Goal: Navigation & Orientation: Find specific page/section

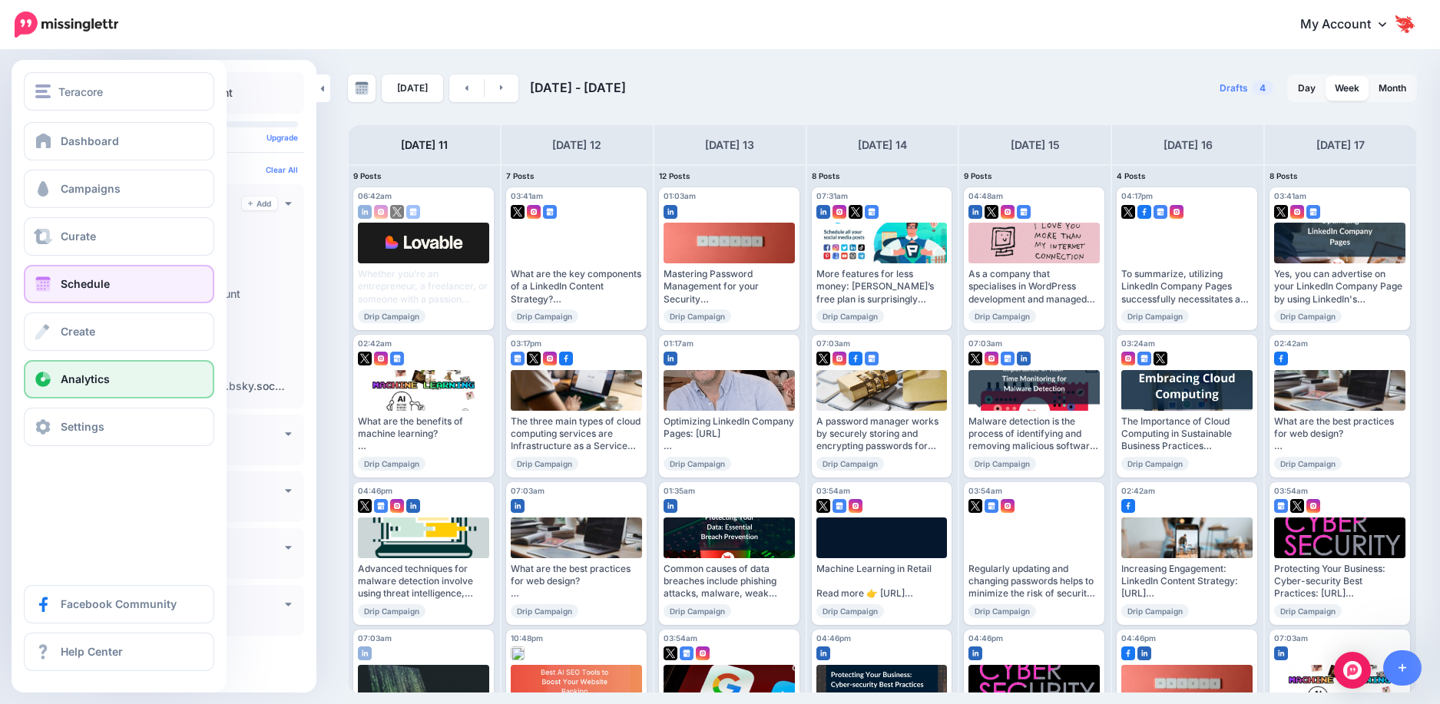
click at [77, 389] on link "Analytics" at bounding box center [119, 379] width 190 height 38
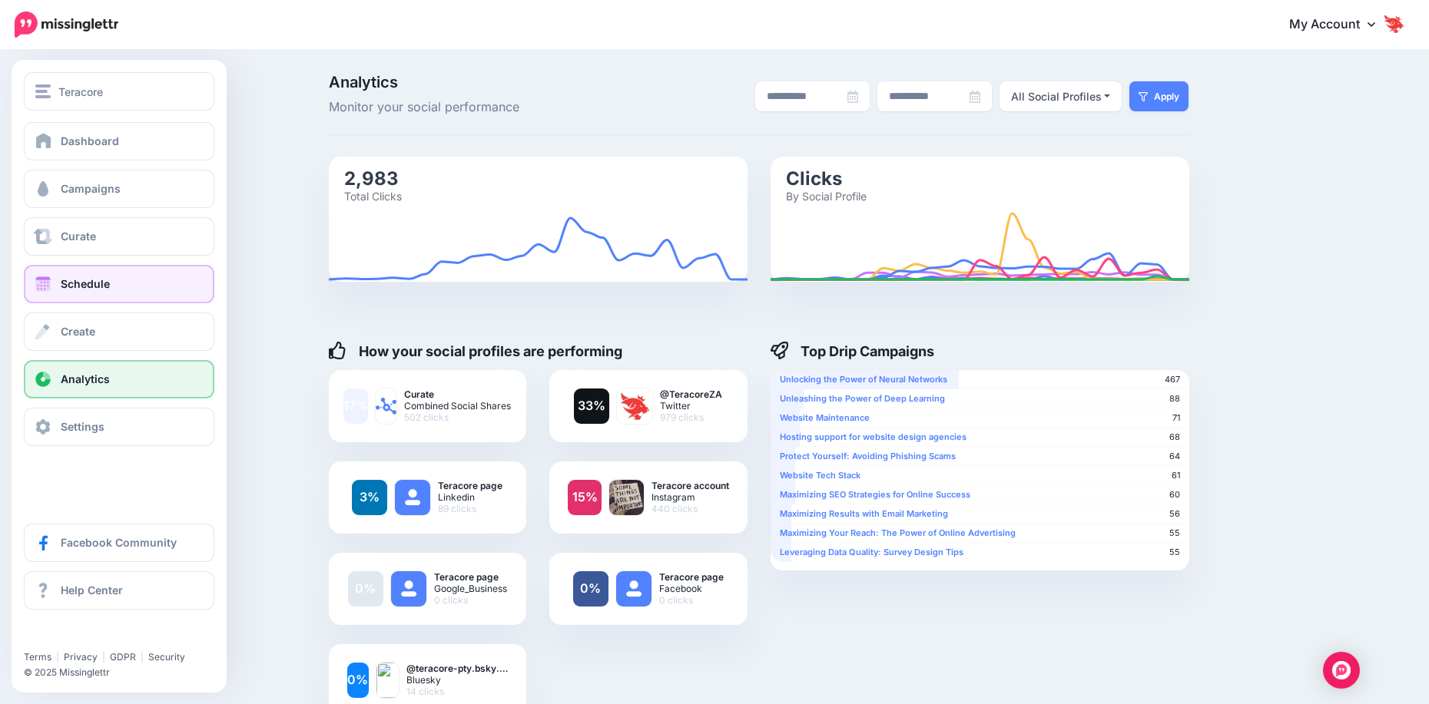
click at [66, 283] on span "Schedule" at bounding box center [85, 283] width 49 height 13
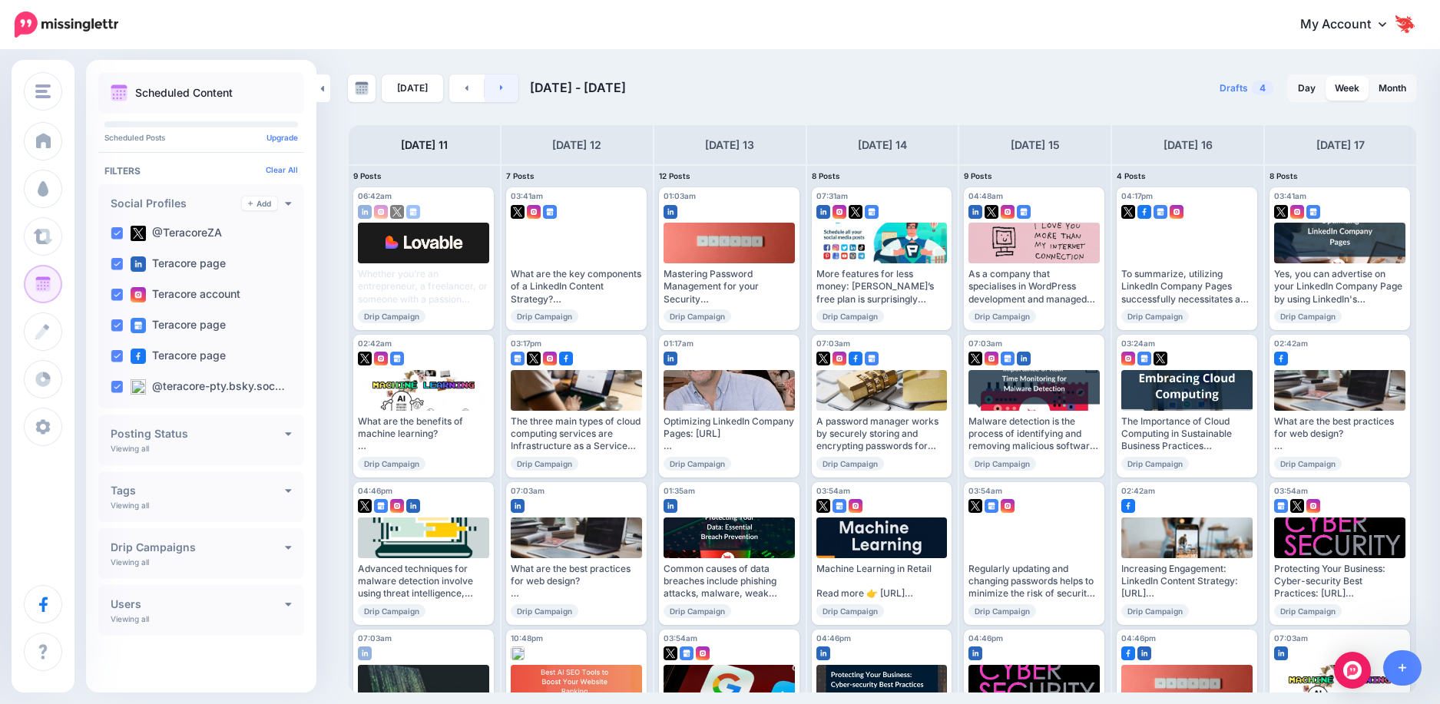
click at [495, 88] on link at bounding box center [502, 89] width 35 height 28
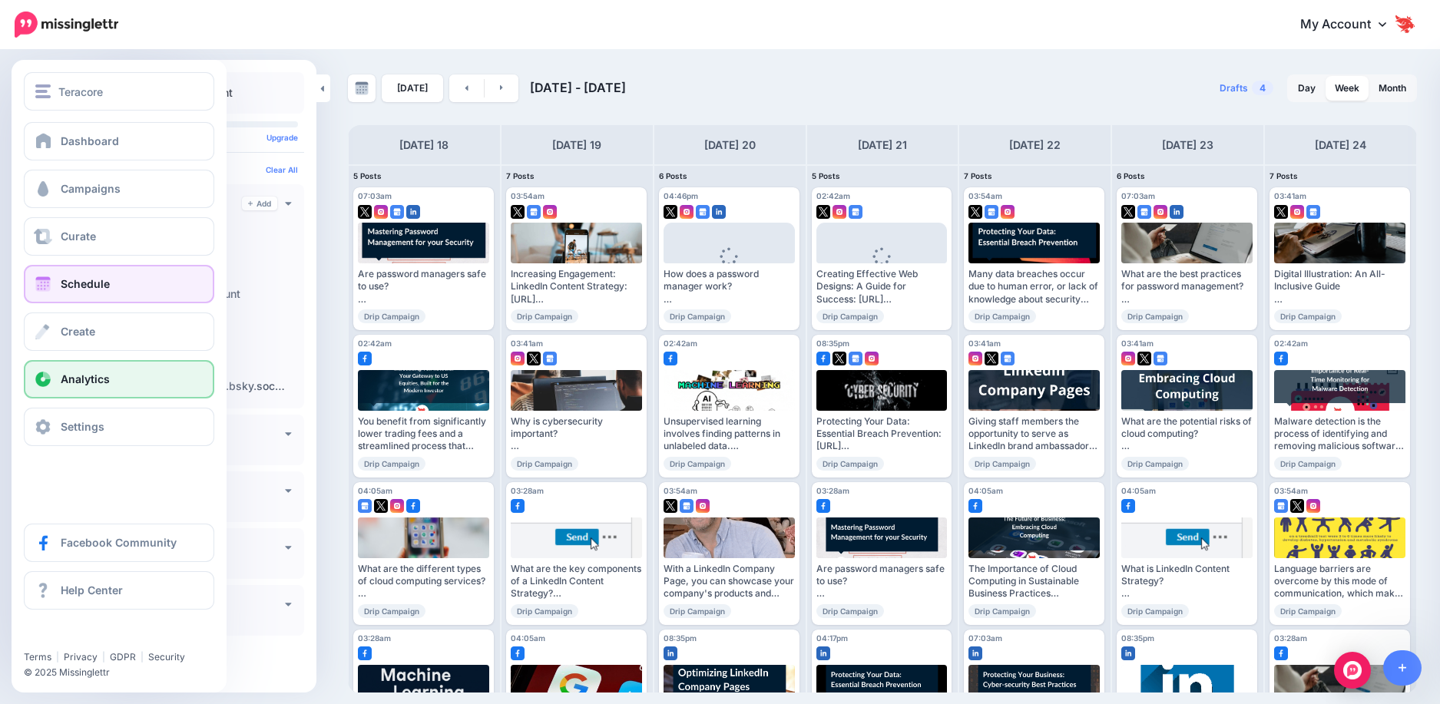
click at [87, 383] on span "Analytics" at bounding box center [85, 379] width 49 height 13
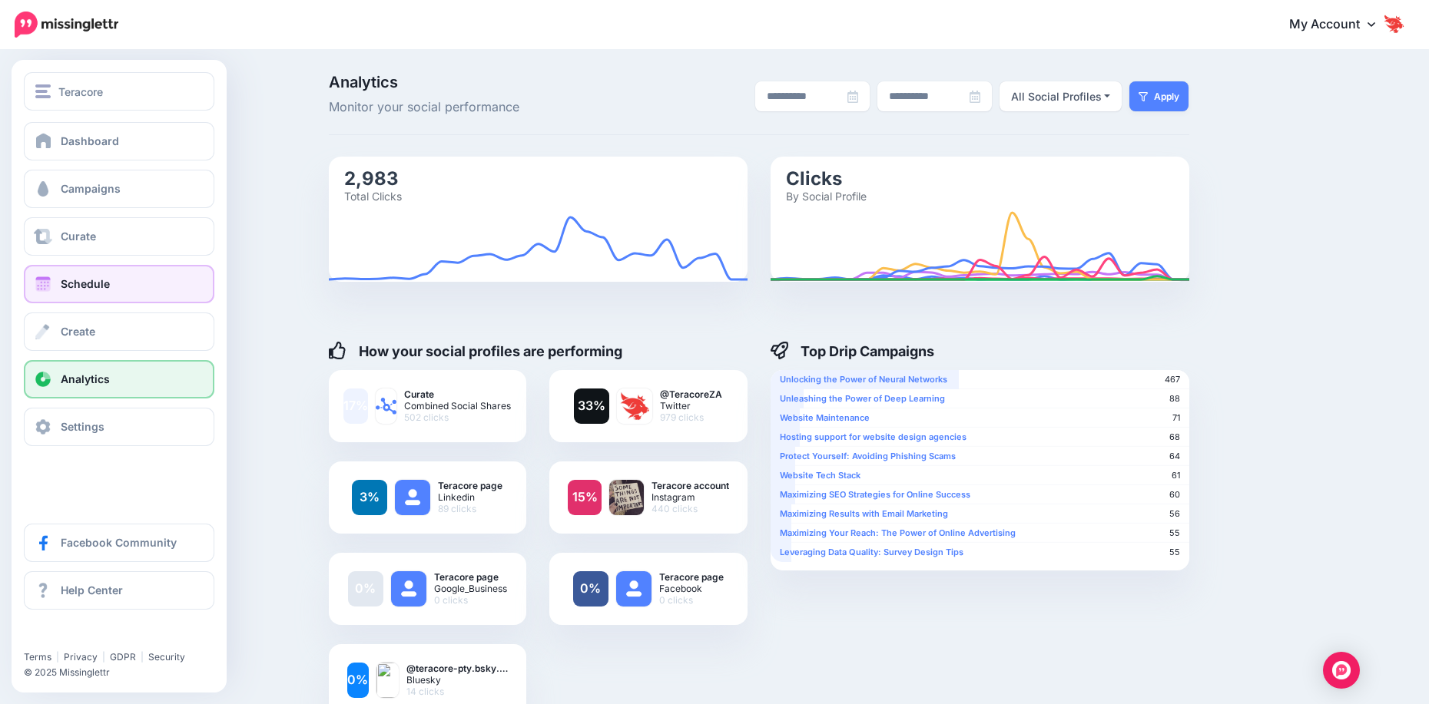
click at [93, 293] on link "Schedule" at bounding box center [119, 284] width 190 height 38
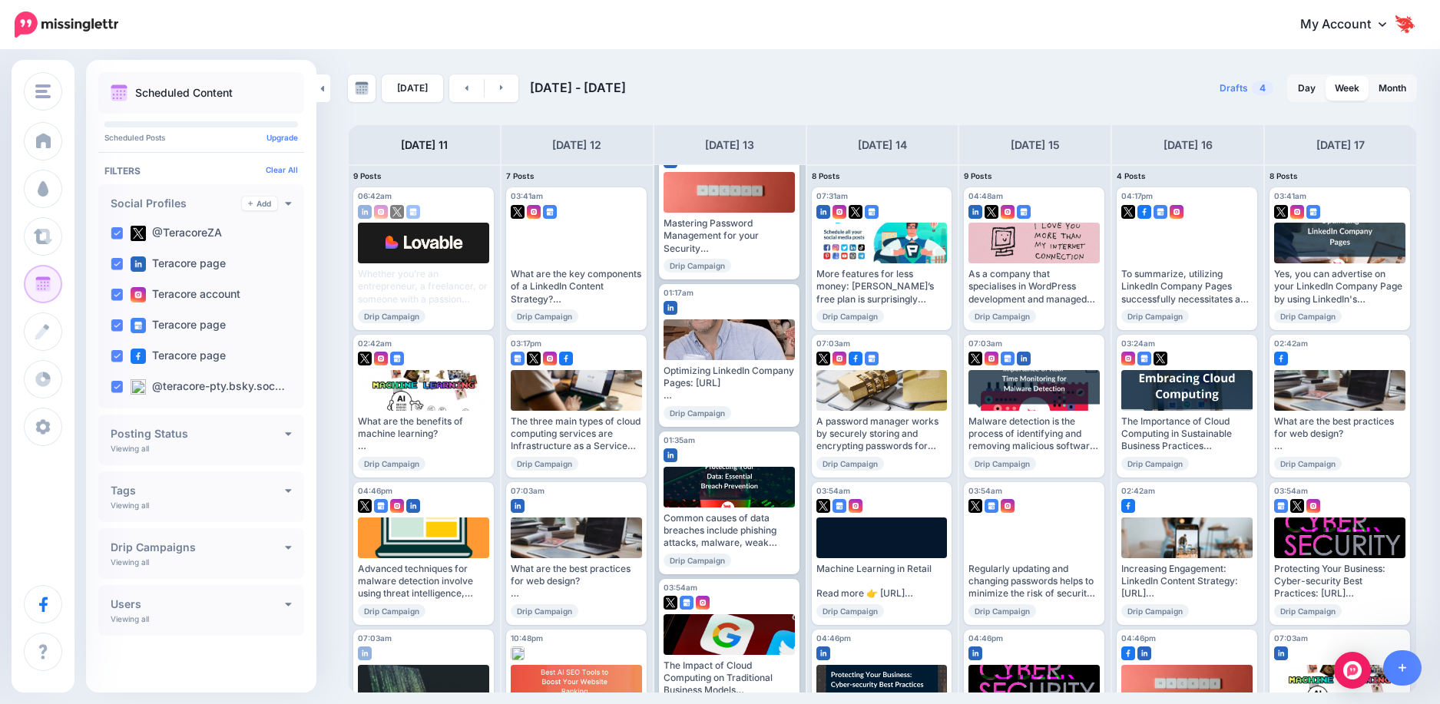
scroll to position [77, 0]
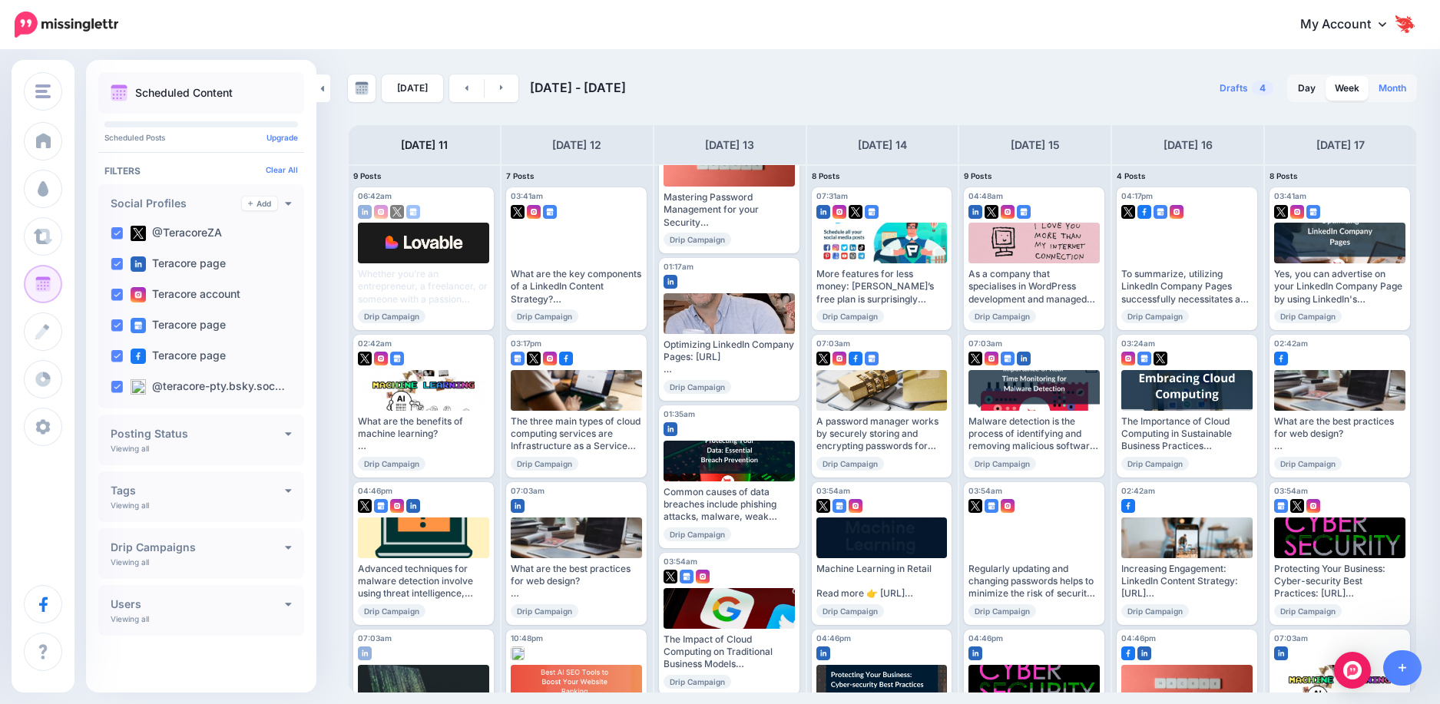
click at [1379, 97] on link "Month" at bounding box center [1393, 88] width 46 height 25
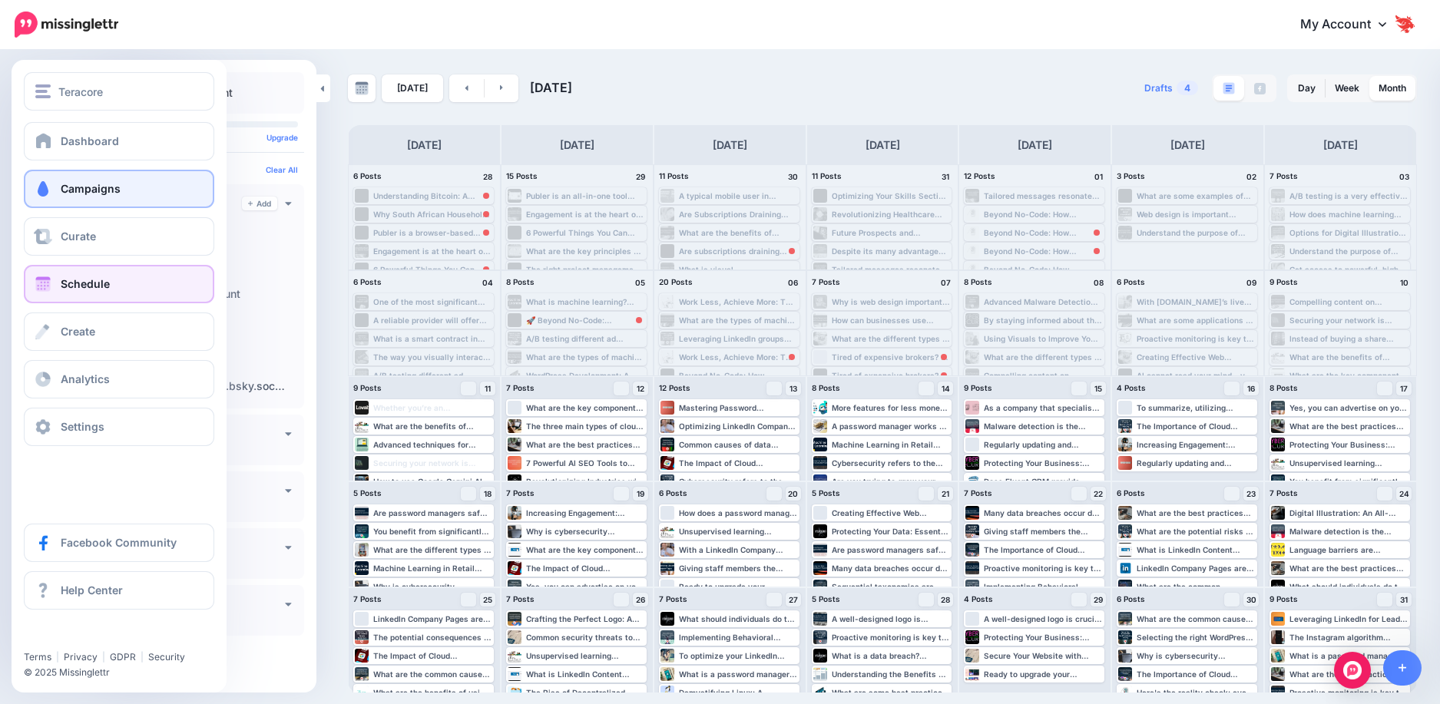
click at [83, 190] on span "Campaigns" at bounding box center [91, 188] width 60 height 13
click at [81, 288] on span "Schedule" at bounding box center [85, 283] width 49 height 13
